Goal: Check status: Check status

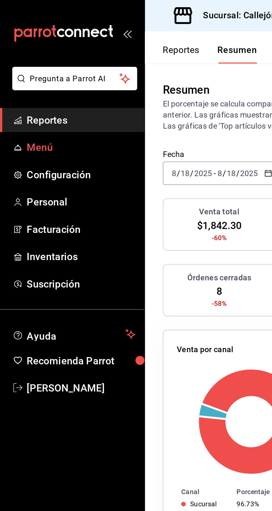
click at [13, 74] on link "Menú" at bounding box center [36, 73] width 72 height 12
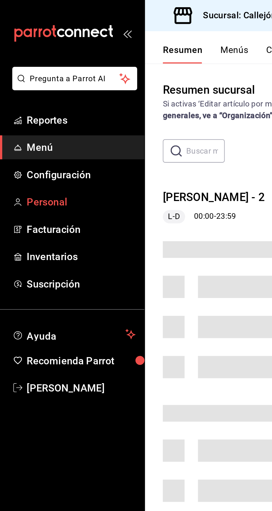
click at [17, 97] on span "Personal" at bounding box center [40, 100] width 54 height 7
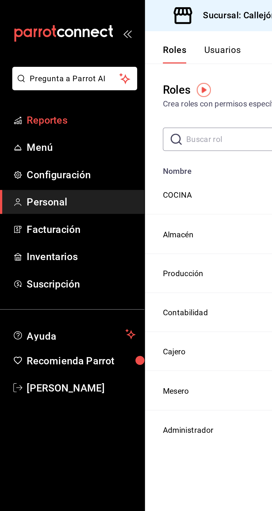
click at [38, 60] on span "Reportes" at bounding box center [40, 59] width 54 height 7
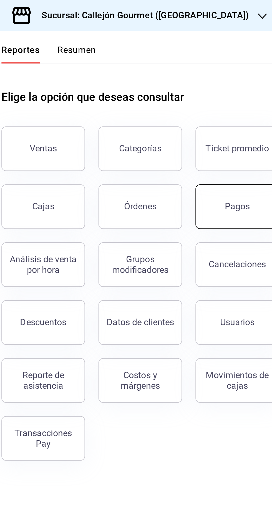
click at [203, 107] on button "Pagos" at bounding box center [199, 103] width 42 height 22
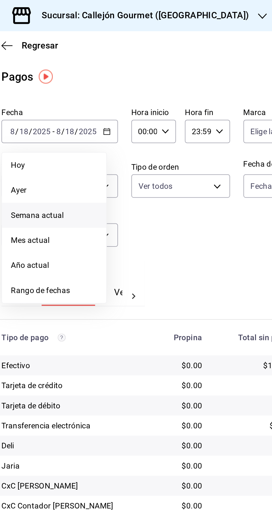
click at [119, 105] on span "Semana actual" at bounding box center [107, 107] width 43 height 6
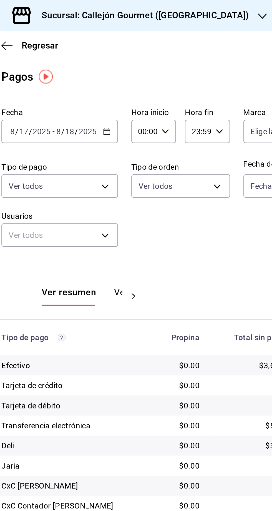
click at [99, 64] on input "2025" at bounding box center [100, 65] width 9 height 4
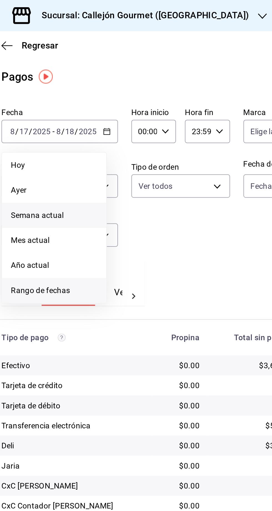
click at [88, 140] on li "Rango de fechas" at bounding box center [107, 144] width 52 height 12
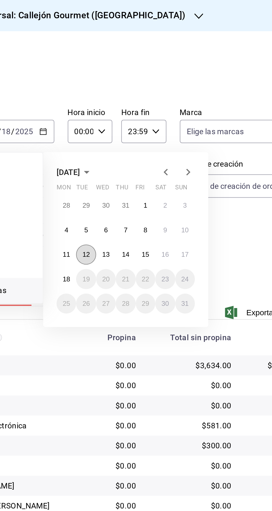
click at [153, 124] on button "12" at bounding box center [155, 127] width 10 height 10
click at [141, 140] on button "18" at bounding box center [145, 139] width 10 height 10
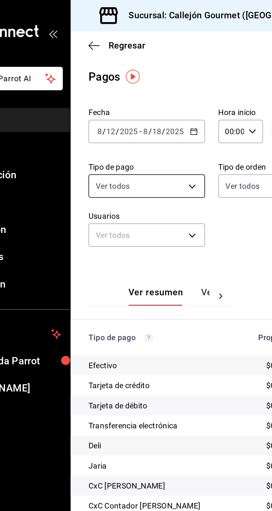
click at [128, 94] on body "Pregunta a Parrot AI Reportes Menú Configuración Personal Facturación Inventari…" at bounding box center [136, 255] width 272 height 511
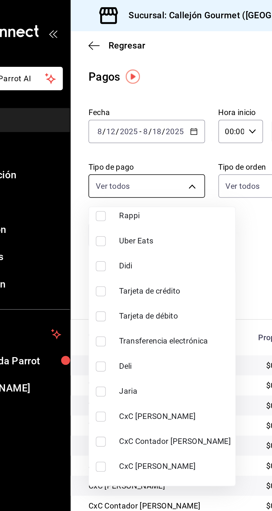
scroll to position [59, 0]
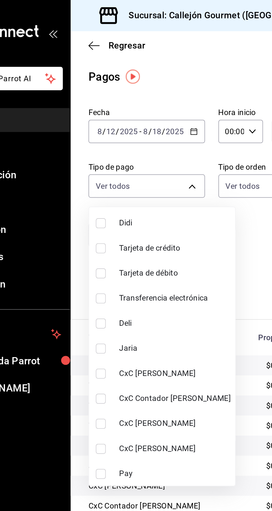
click at [80, 185] on div at bounding box center [136, 255] width 272 height 511
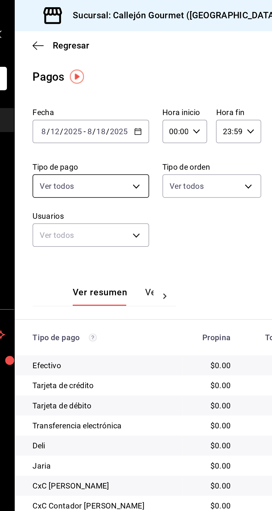
click at [128, 93] on body "Pregunta a Parrot AI Reportes Menú Configuración Personal Facturación Inventari…" at bounding box center [136, 255] width 272 height 511
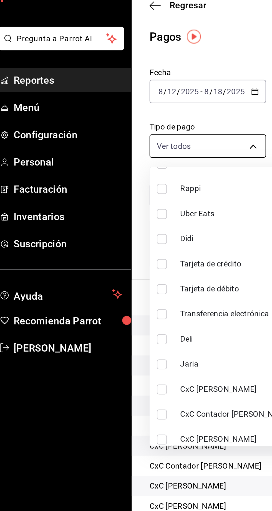
scroll to position [36, 0]
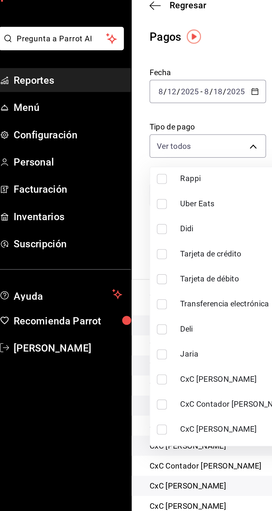
click at [89, 208] on input "checkbox" at bounding box center [87, 208] width 5 height 5
checkbox input "true"
type input "8b9ee176-9f5e-48fc-8cd2-b731a306f0ec"
click at [113, 268] on div at bounding box center [136, 255] width 272 height 511
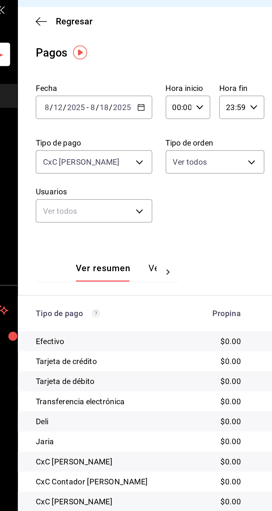
click at [127, 67] on input "2025" at bounding box center [123, 65] width 9 height 4
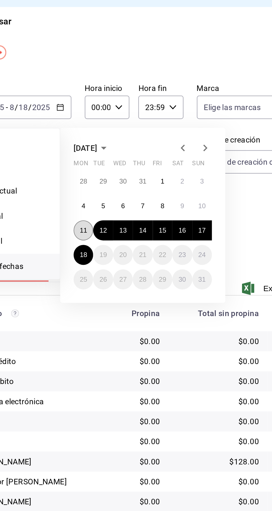
click at [145, 123] on button "11" at bounding box center [145, 127] width 10 height 10
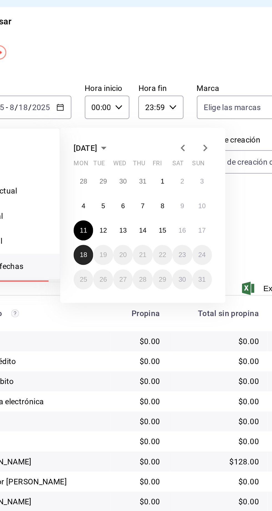
click at [144, 135] on button "18" at bounding box center [145, 139] width 10 height 10
